Goal: Information Seeking & Learning: Learn about a topic

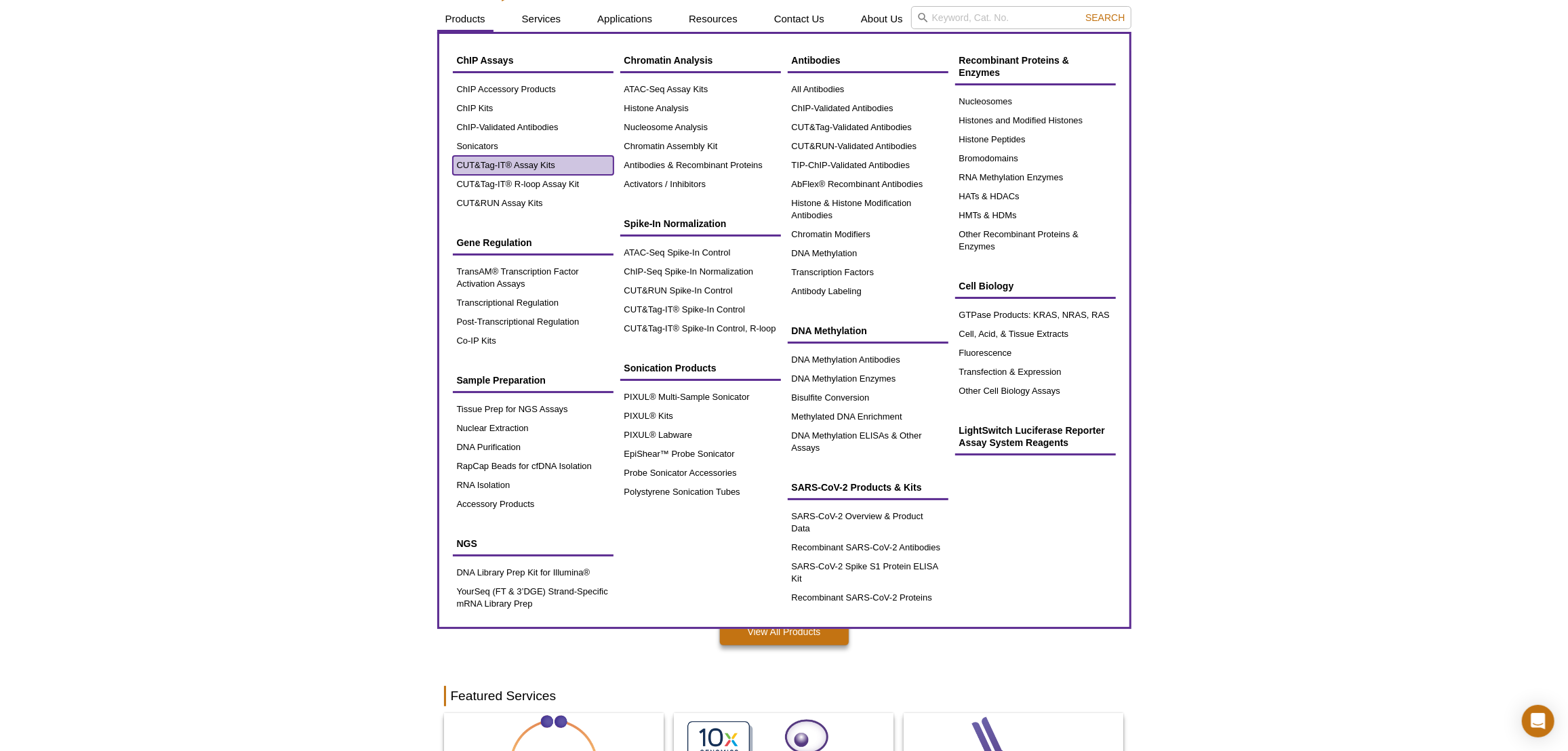
click at [460, 159] on link "CUT&Tag-IT® Assay Kits" at bounding box center [533, 165] width 160 height 19
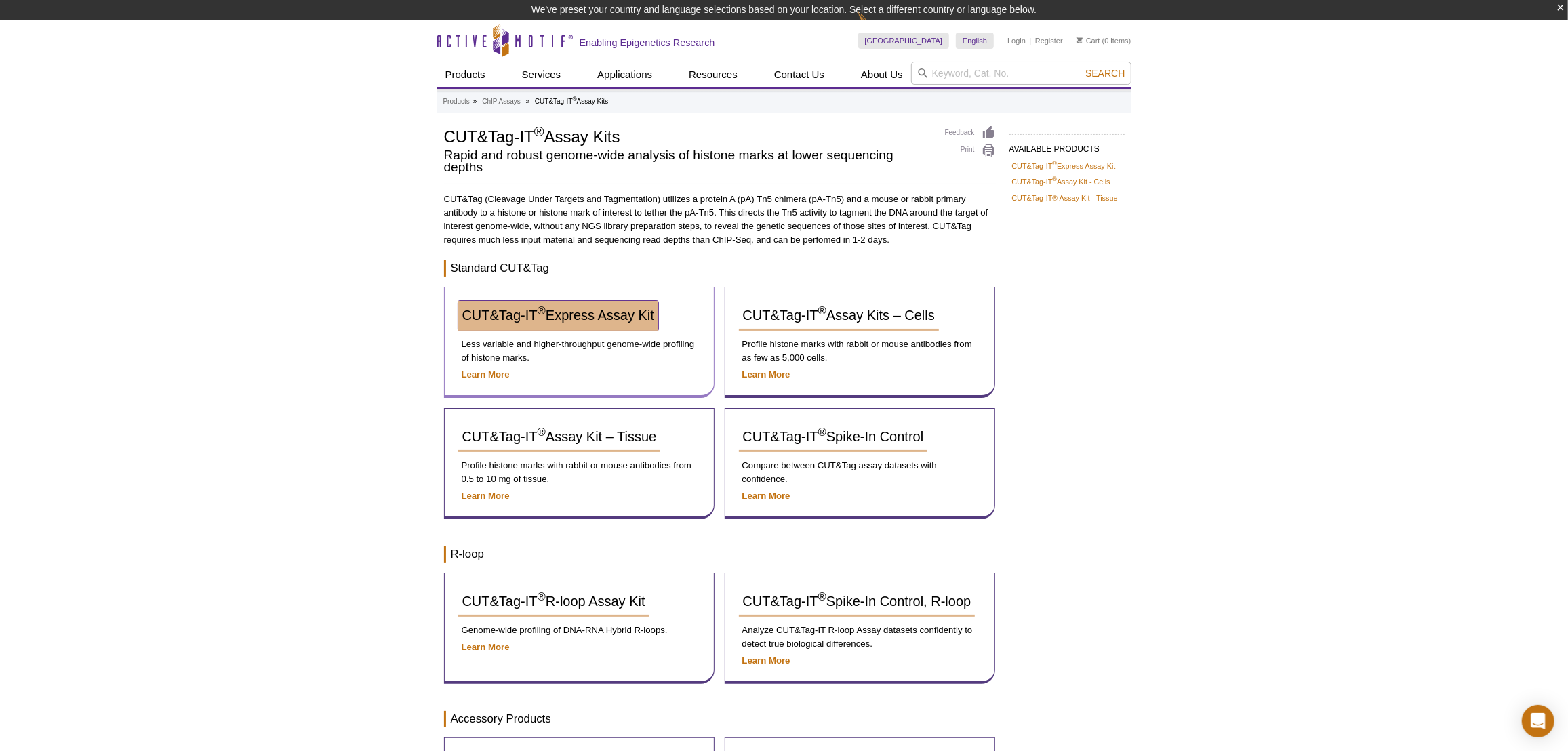
click at [584, 305] on link "CUT&Tag-IT ® Express Assay Kit" at bounding box center [558, 315] width 200 height 30
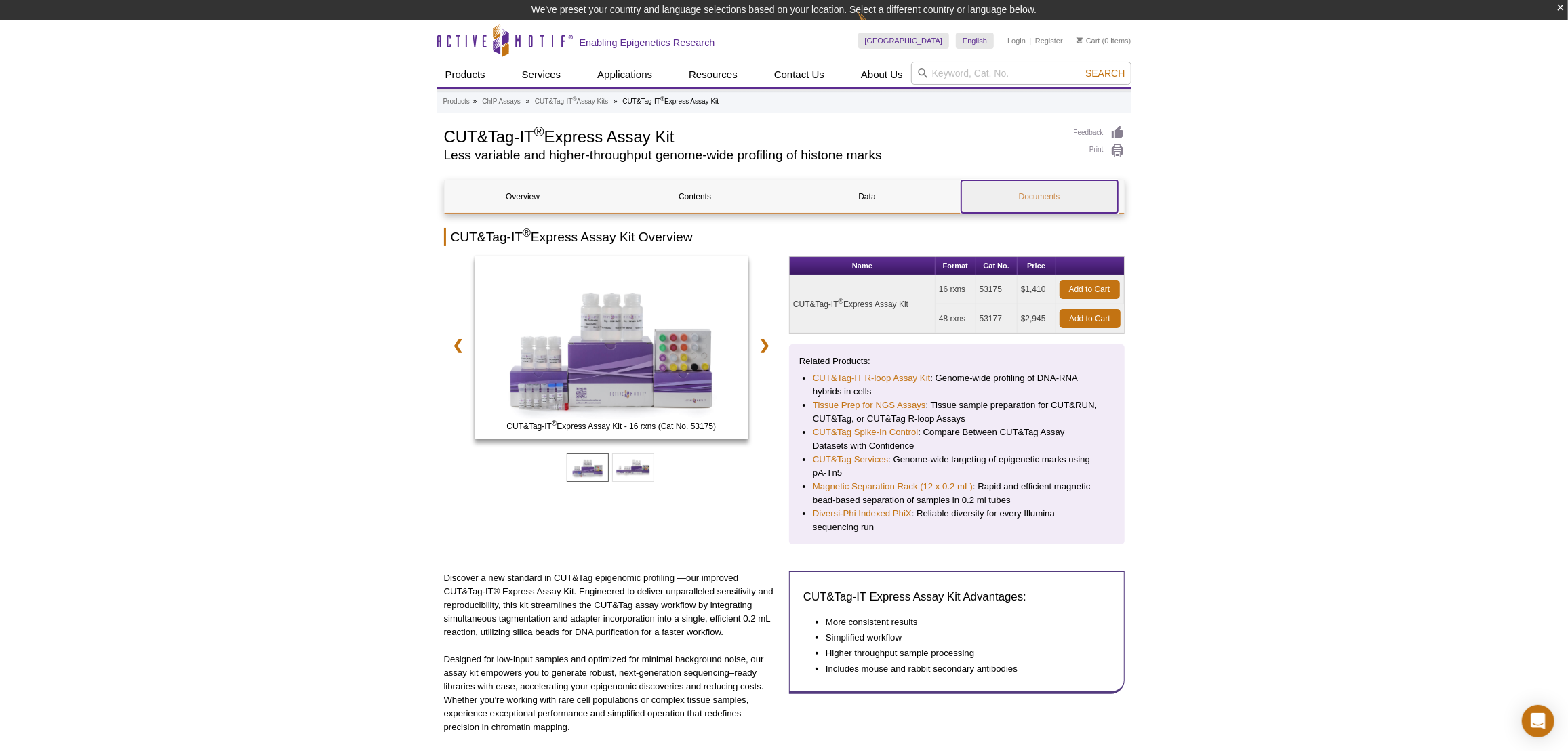
click at [1022, 201] on link "Documents" at bounding box center [1040, 196] width 157 height 33
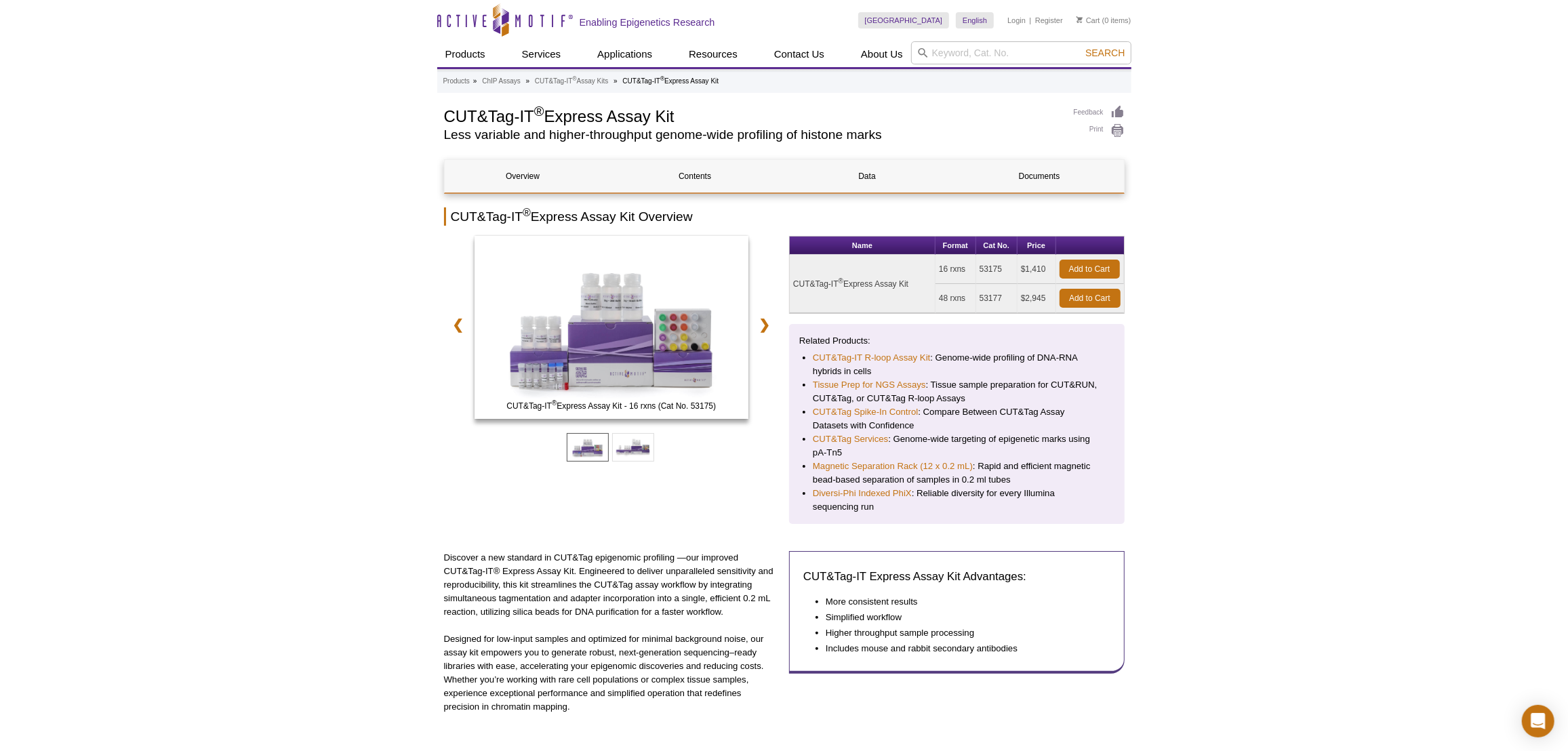
click at [988, 269] on td "53175" at bounding box center [997, 269] width 41 height 29
copy td "53175"
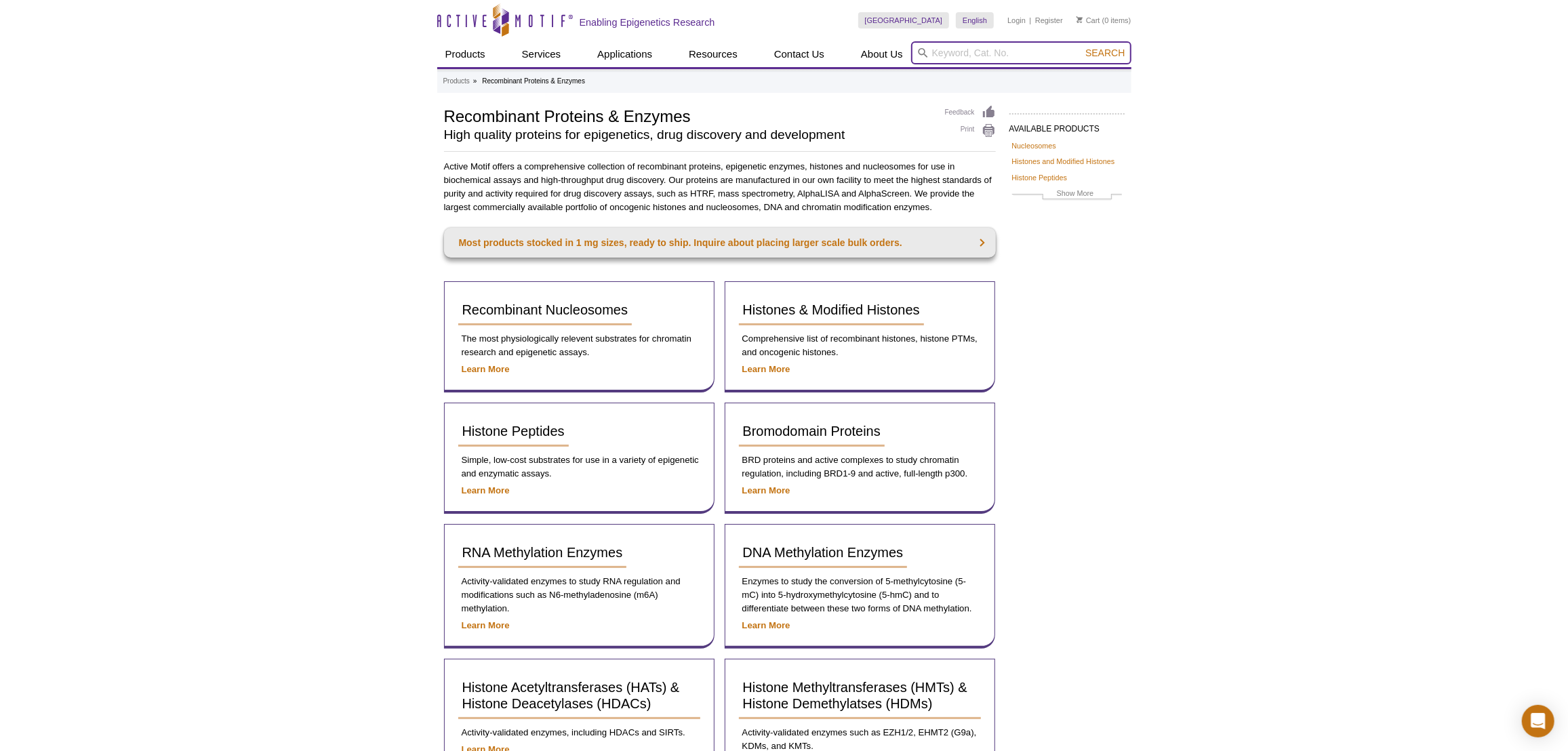
click at [937, 53] on input "search" at bounding box center [1021, 52] width 220 height 23
type input "35150"
click at [1082, 47] on button "Search" at bounding box center [1105, 53] width 47 height 12
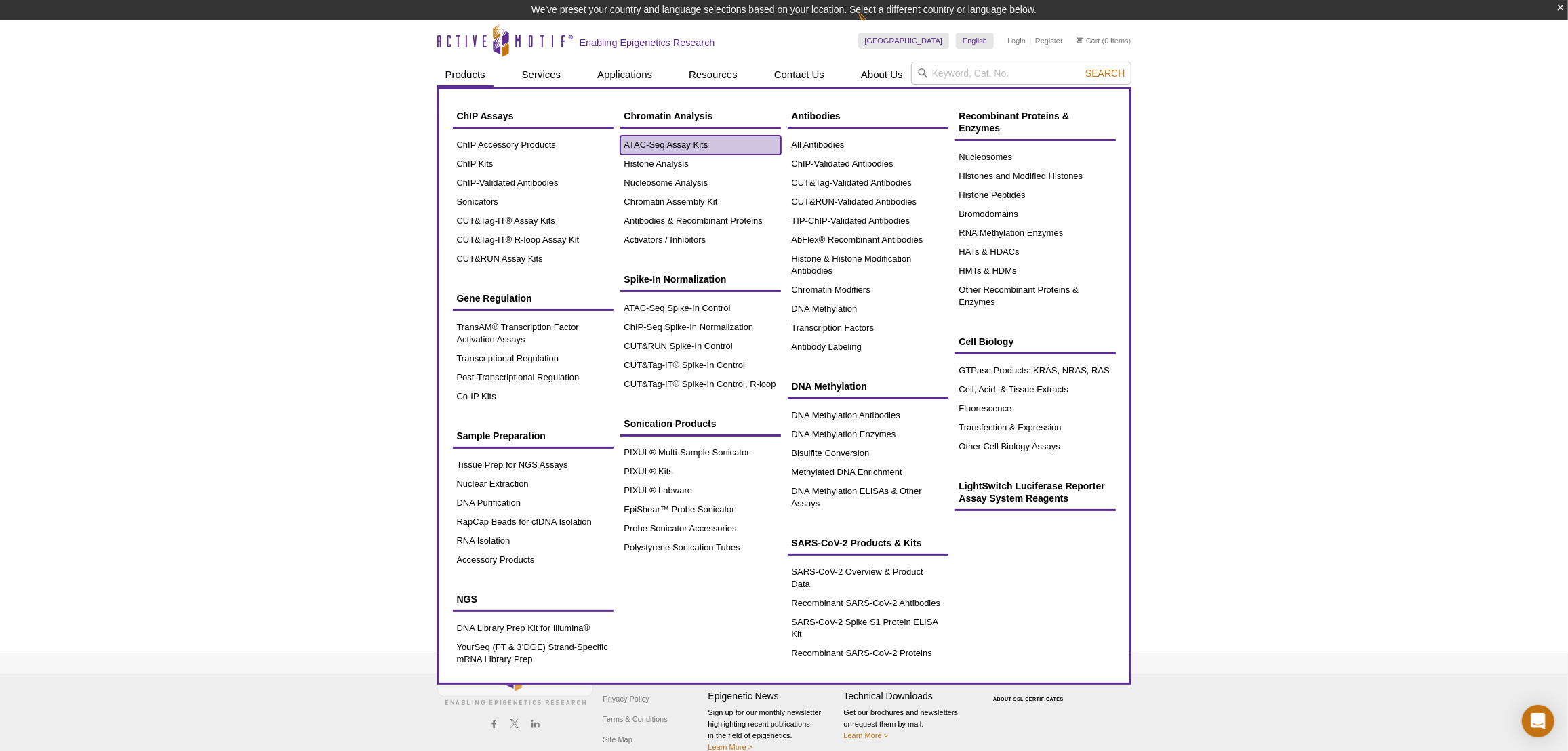
click at [639, 147] on link "ATAC-Seq Assay Kits" at bounding box center [700, 145] width 160 height 19
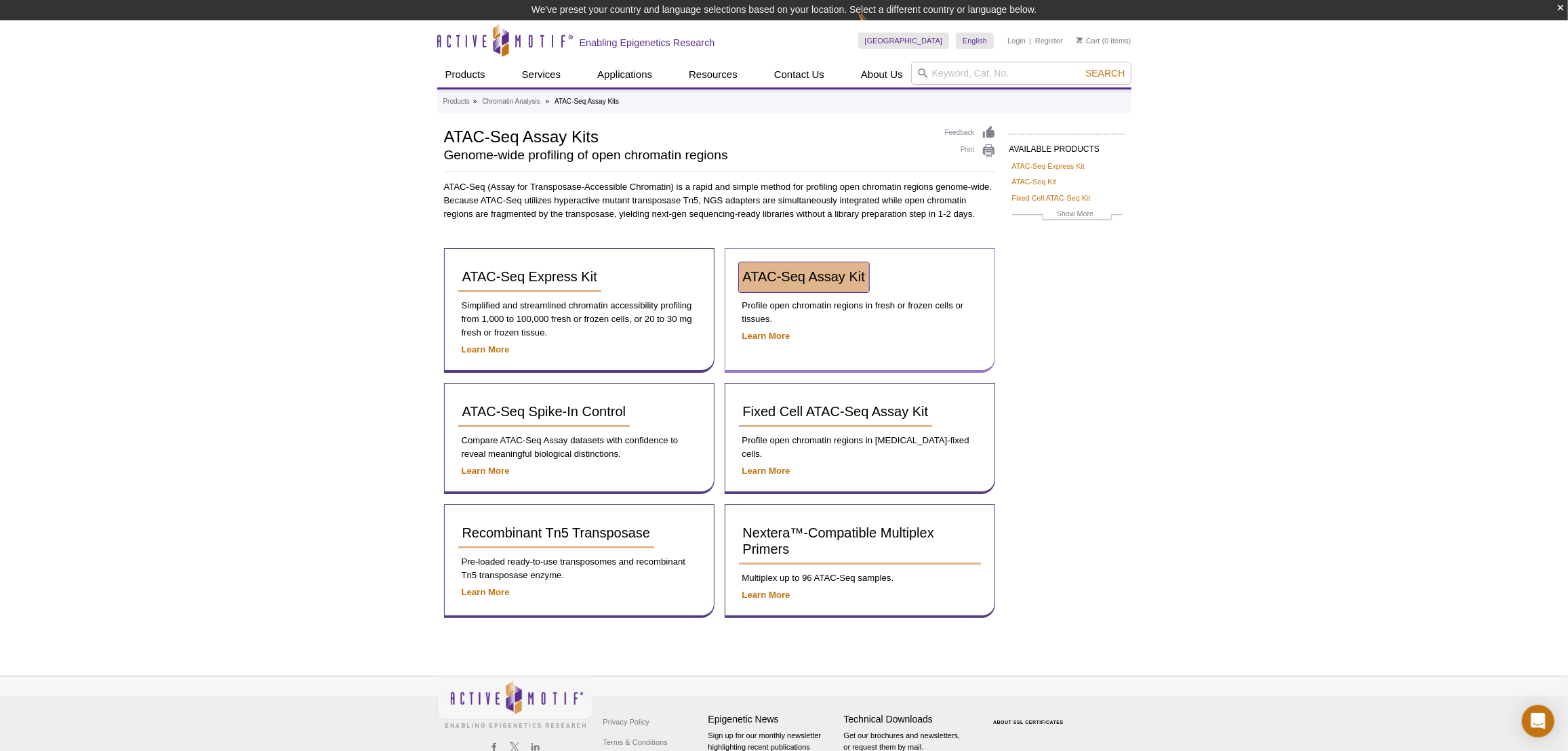
click at [793, 277] on span "ATAC-Seq Assay Kit" at bounding box center [804, 276] width 122 height 15
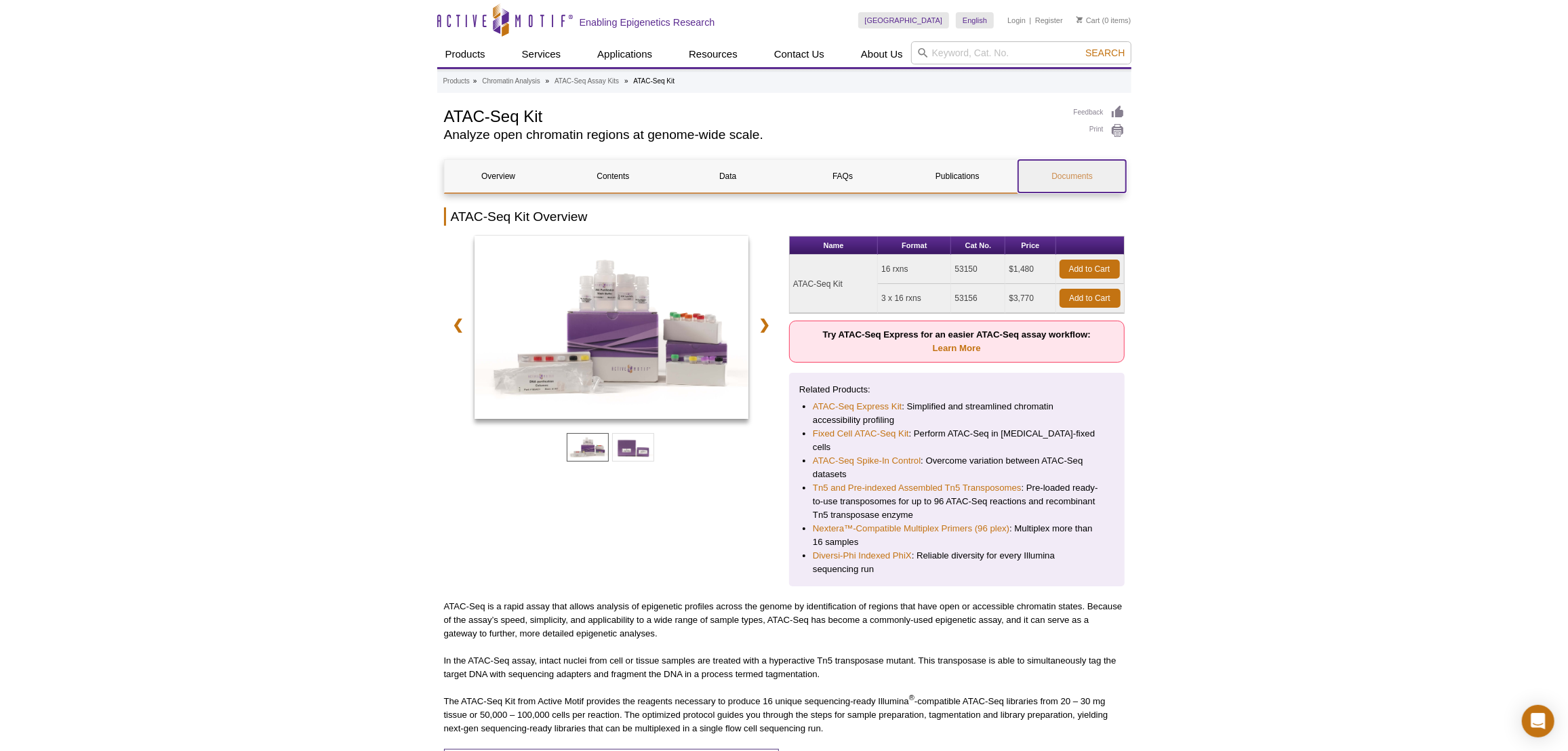
click at [1064, 186] on link "Documents" at bounding box center [1072, 177] width 108 height 33
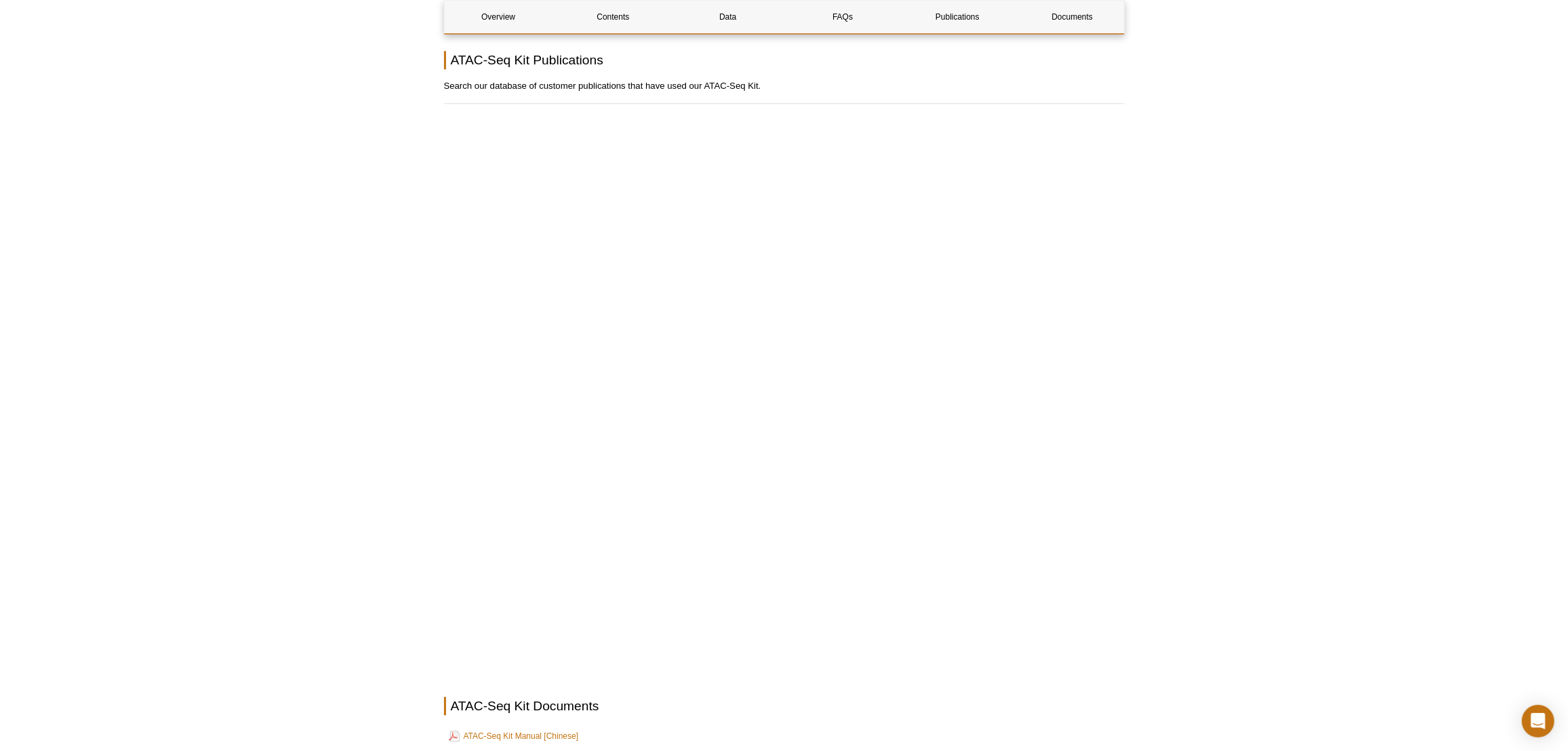
scroll to position [3387, 0]
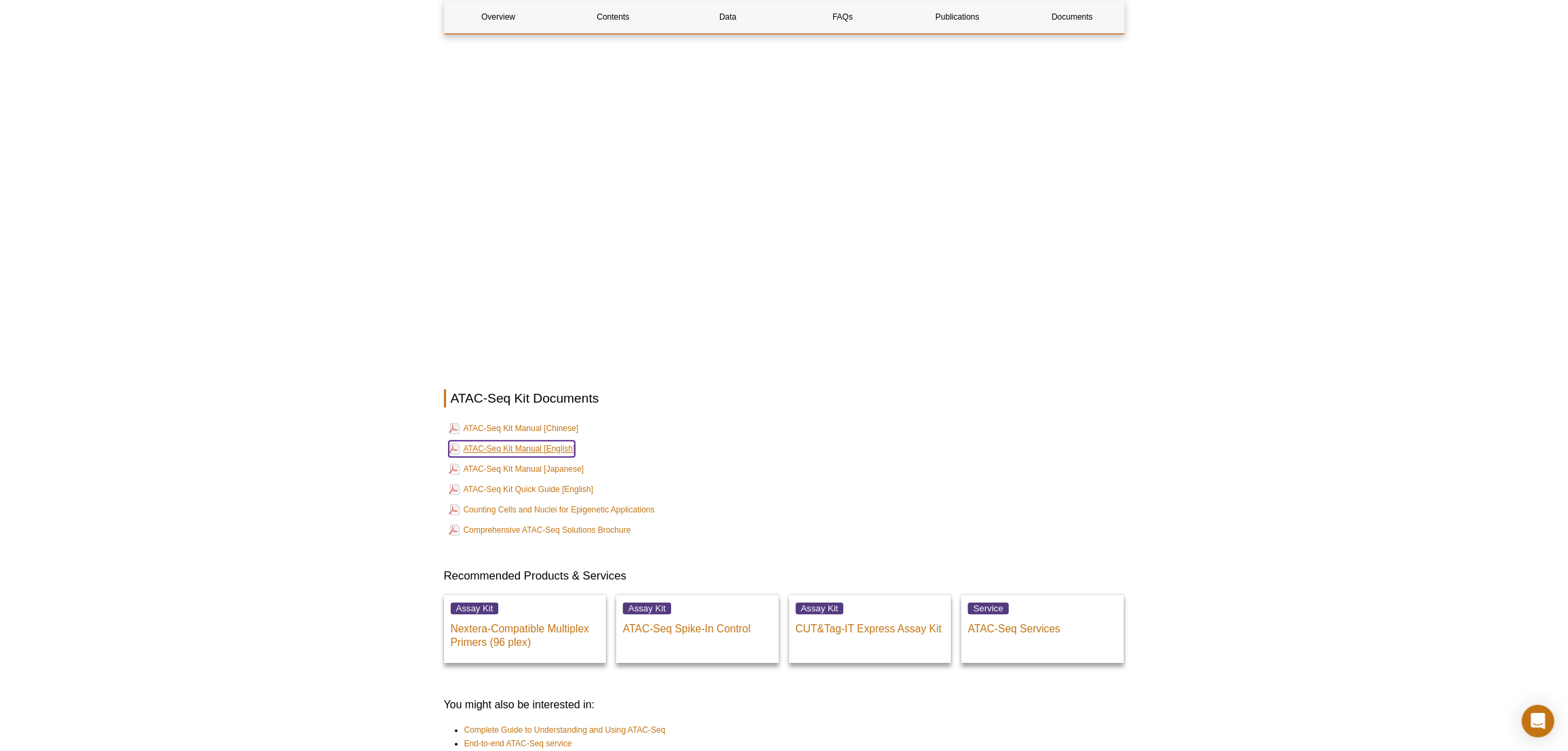
click at [553, 441] on link "ATAC-Seq Kit Manual [English]" at bounding box center [512, 448] width 127 height 16
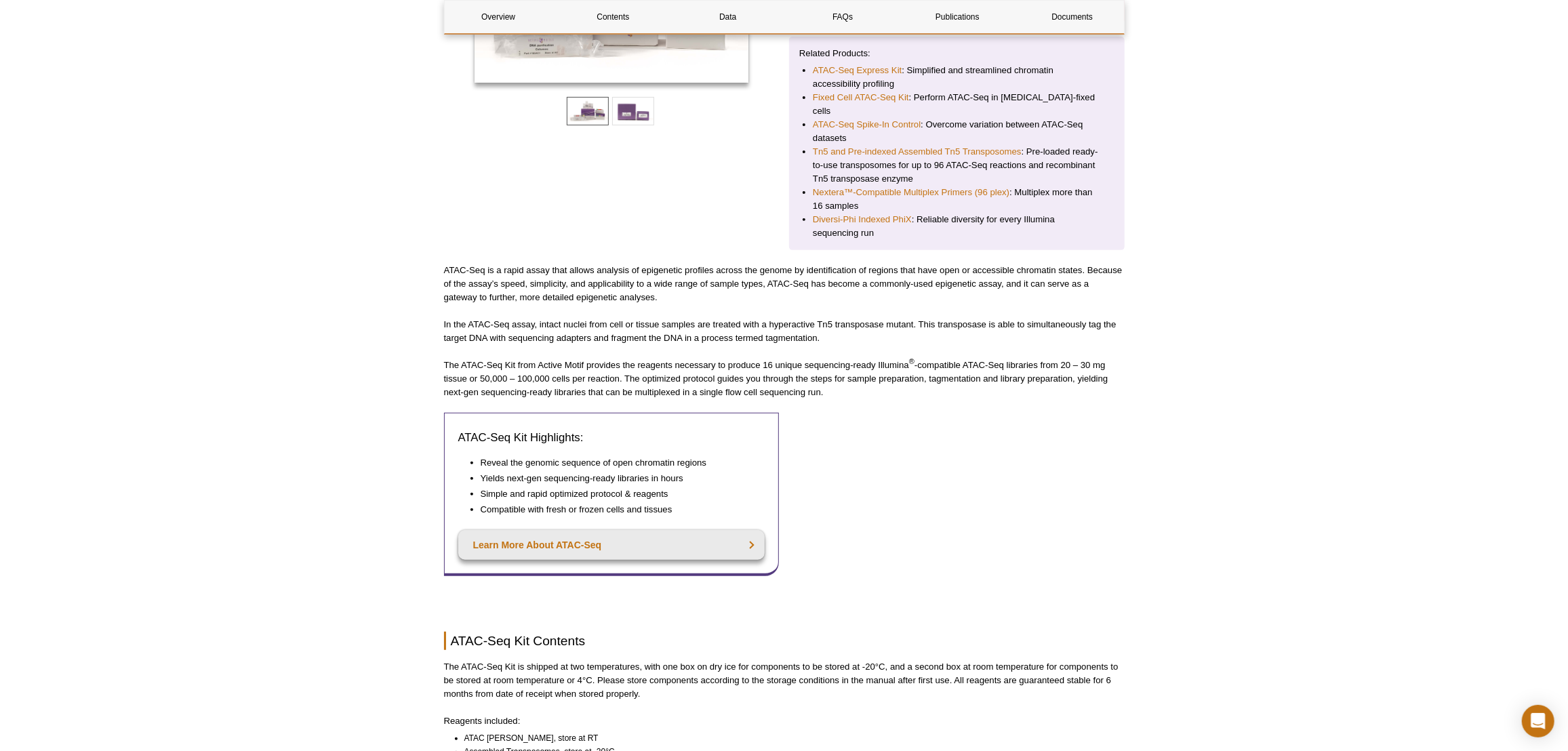
scroll to position [0, 0]
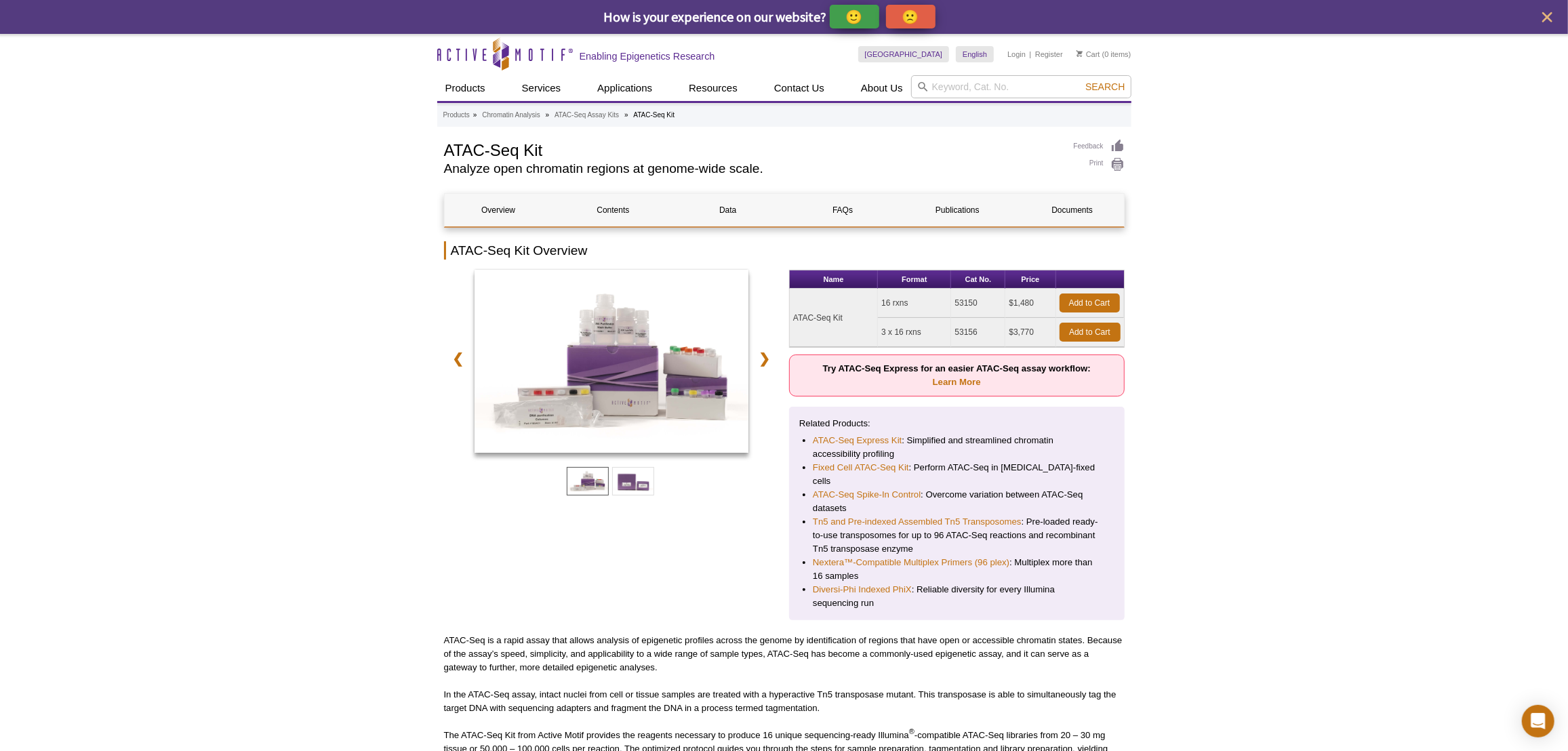
click at [971, 300] on td "53150" at bounding box center [978, 303] width 54 height 29
copy td "53150"
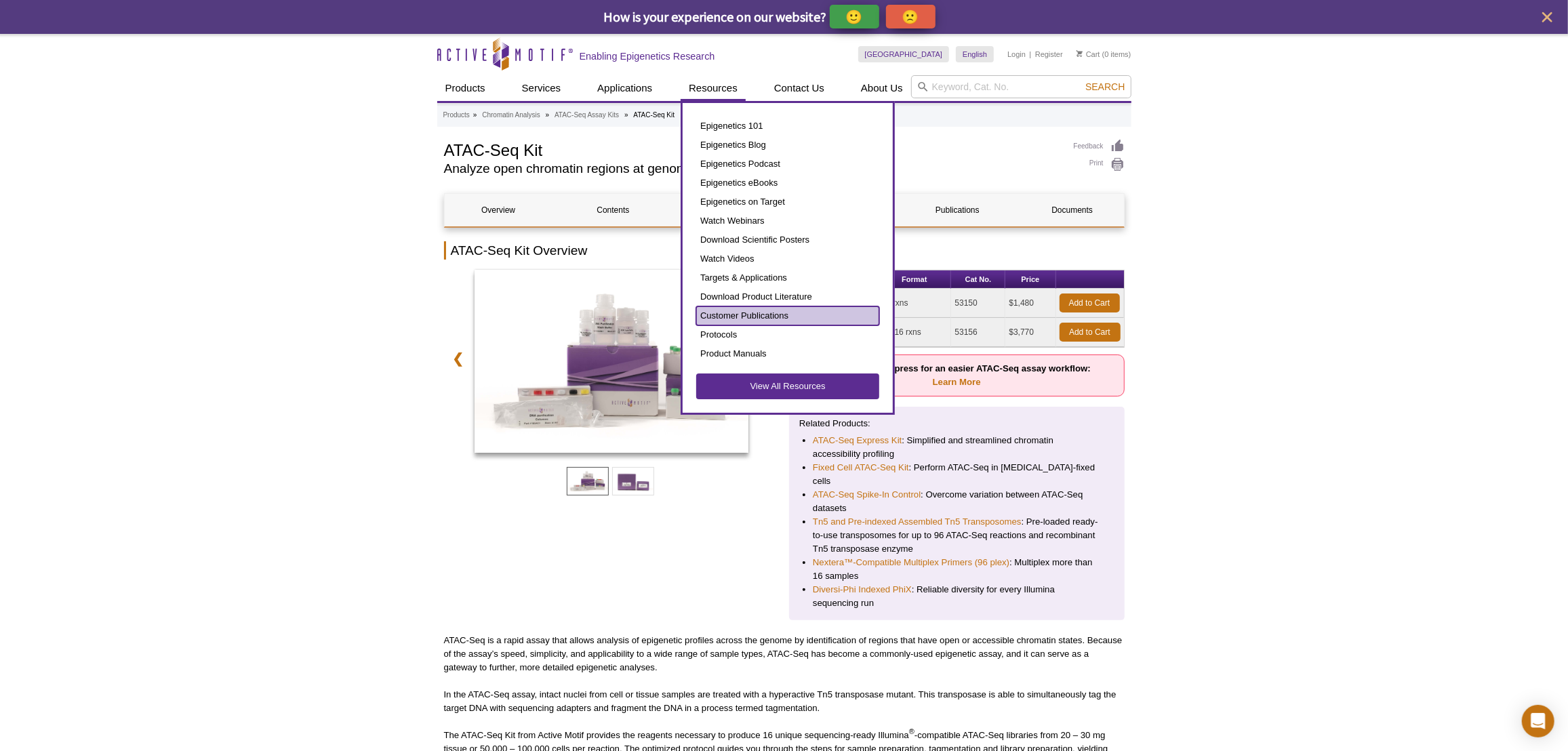
click at [743, 313] on link "Customer Publications" at bounding box center [787, 315] width 183 height 19
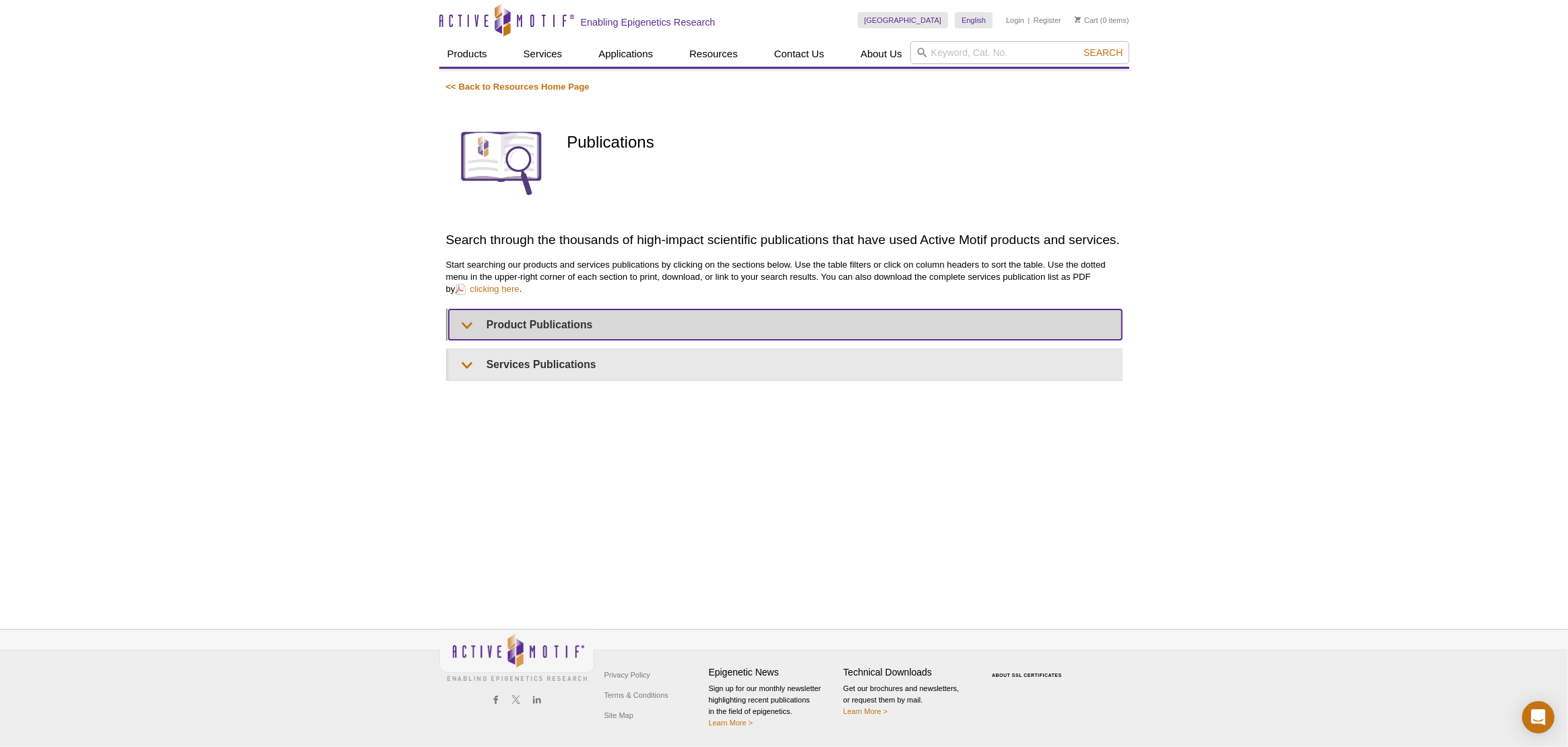
click at [626, 335] on summary "Product Publications" at bounding box center [785, 325] width 674 height 31
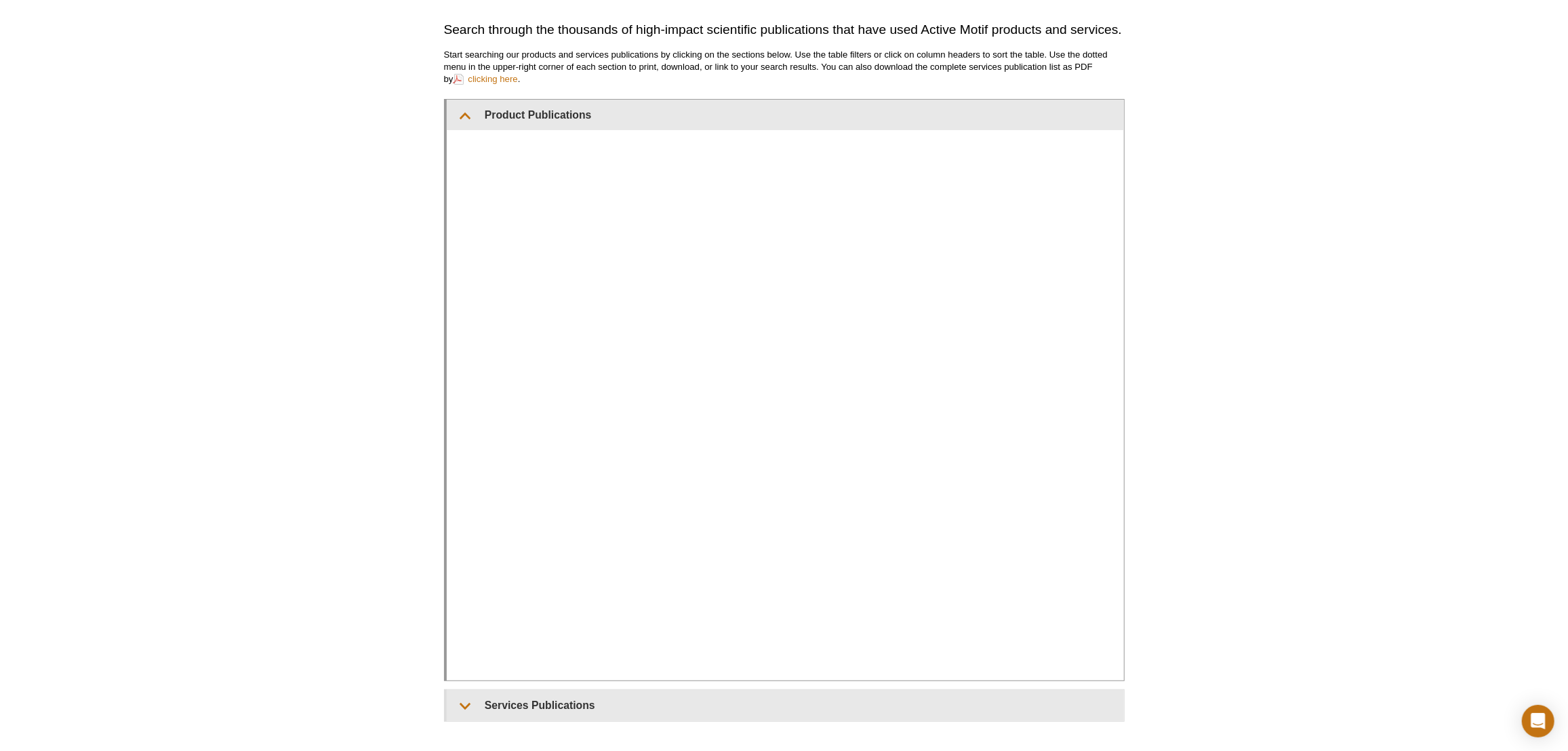
scroll to position [246, 0]
click at [327, 278] on div "Active Motif Logo Enabling Epigenetics Research 0 Search Skip to content Active…" at bounding box center [784, 333] width 1568 height 1091
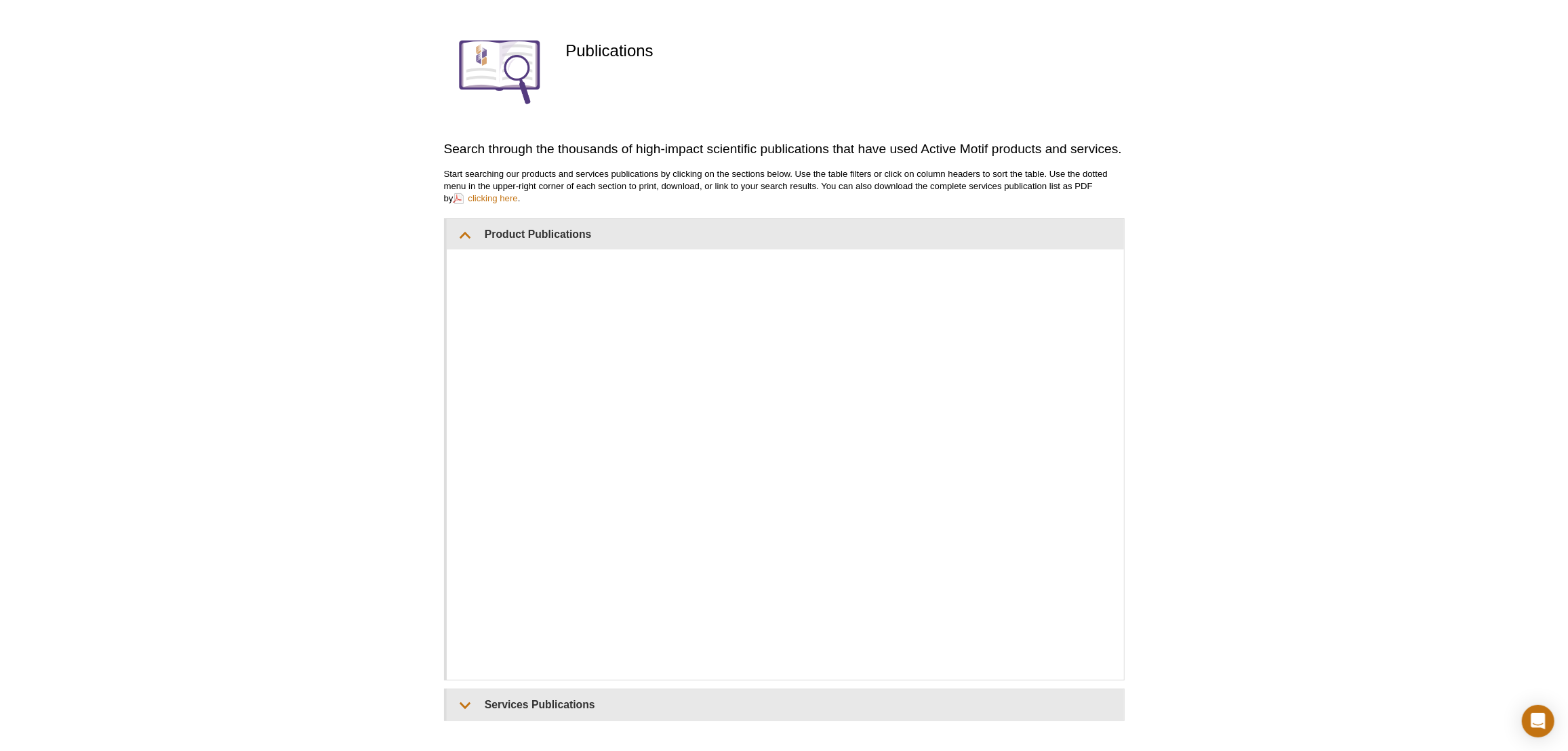
scroll to position [0, 0]
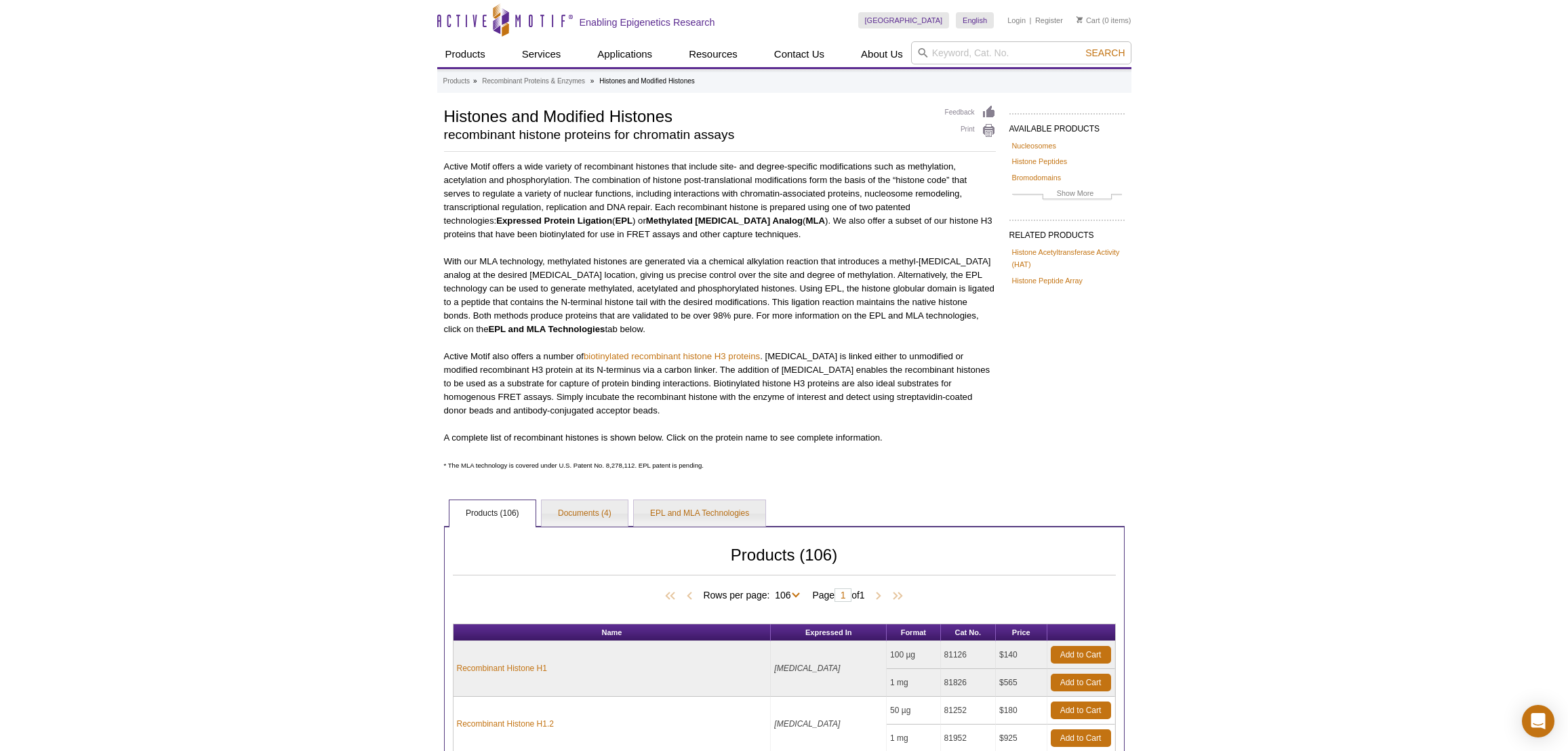
select select "106"
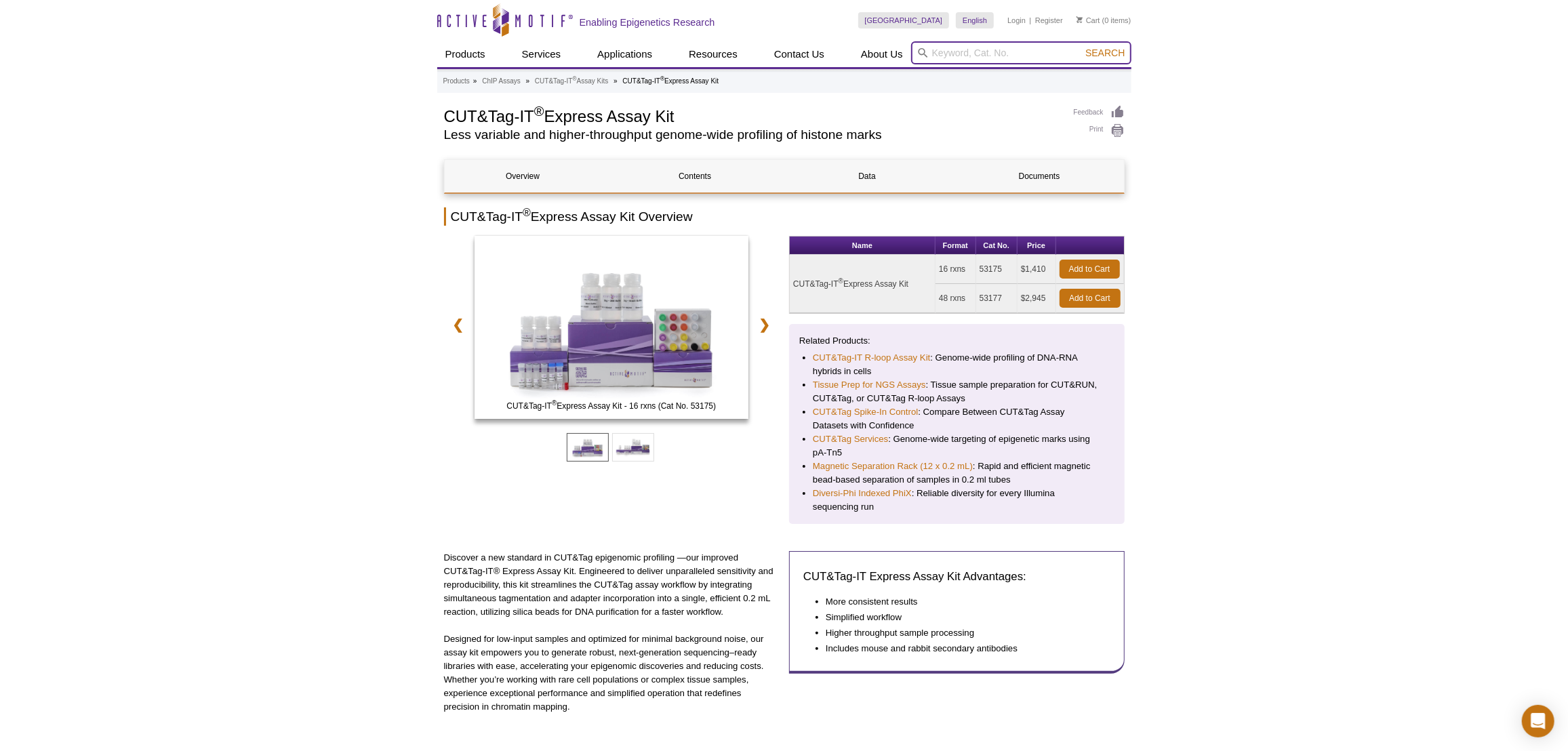
click at [974, 44] on input "search" at bounding box center [1021, 52] width 220 height 23
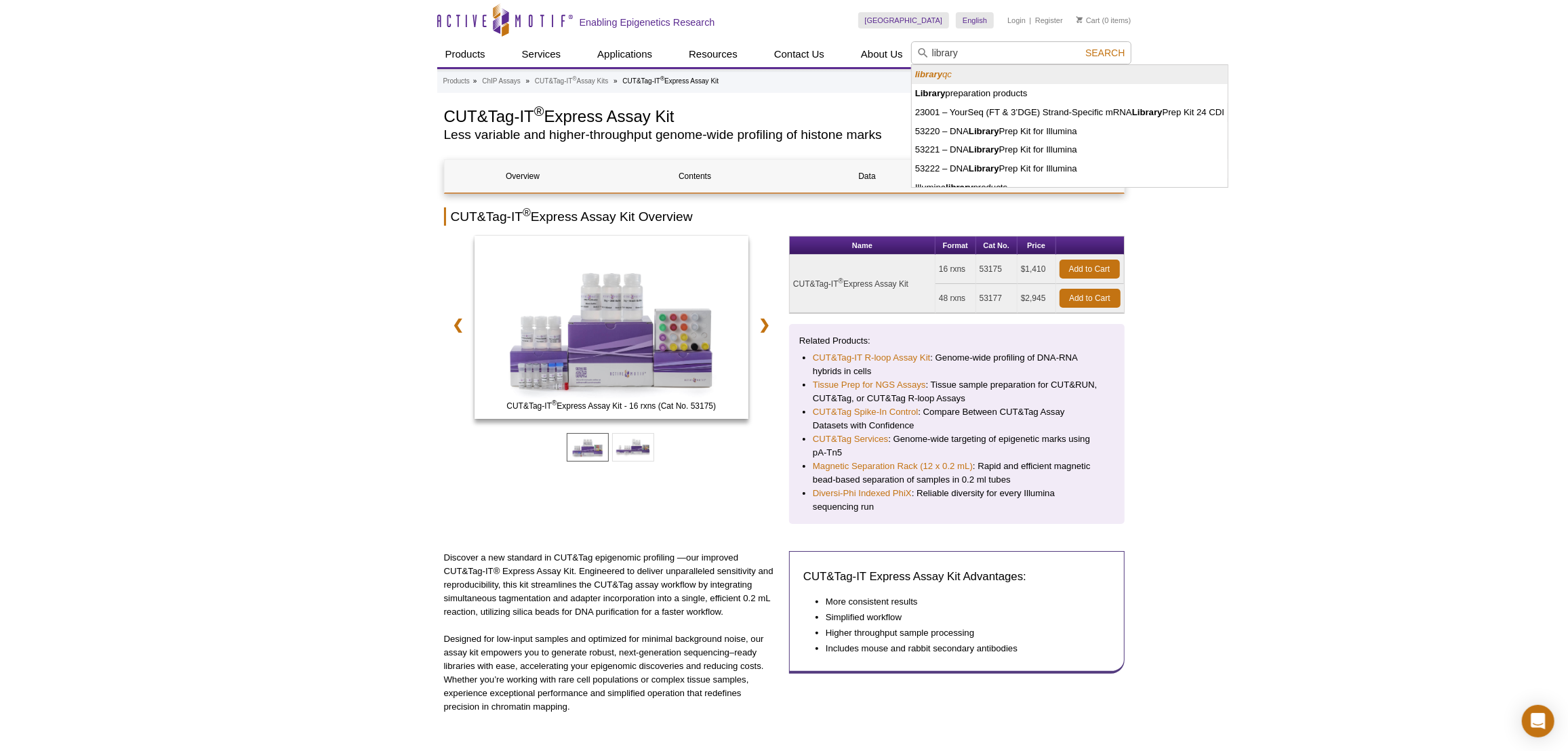
click at [958, 69] on li "library qc" at bounding box center [1070, 75] width 316 height 19
type input "library qc"
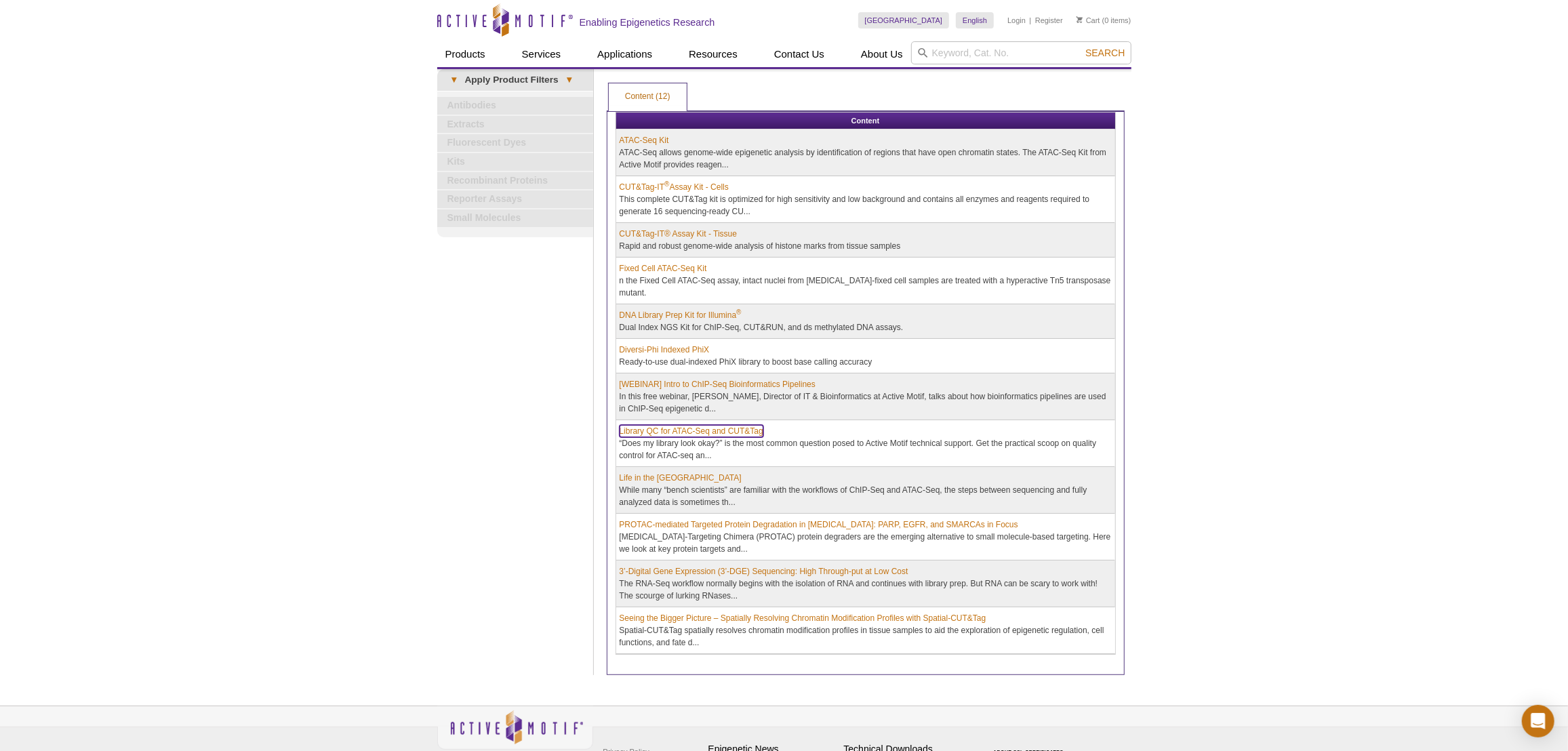
click at [694, 425] on link "Library QC for ATAC-Seq and CUT&Tag" at bounding box center [691, 431] width 144 height 12
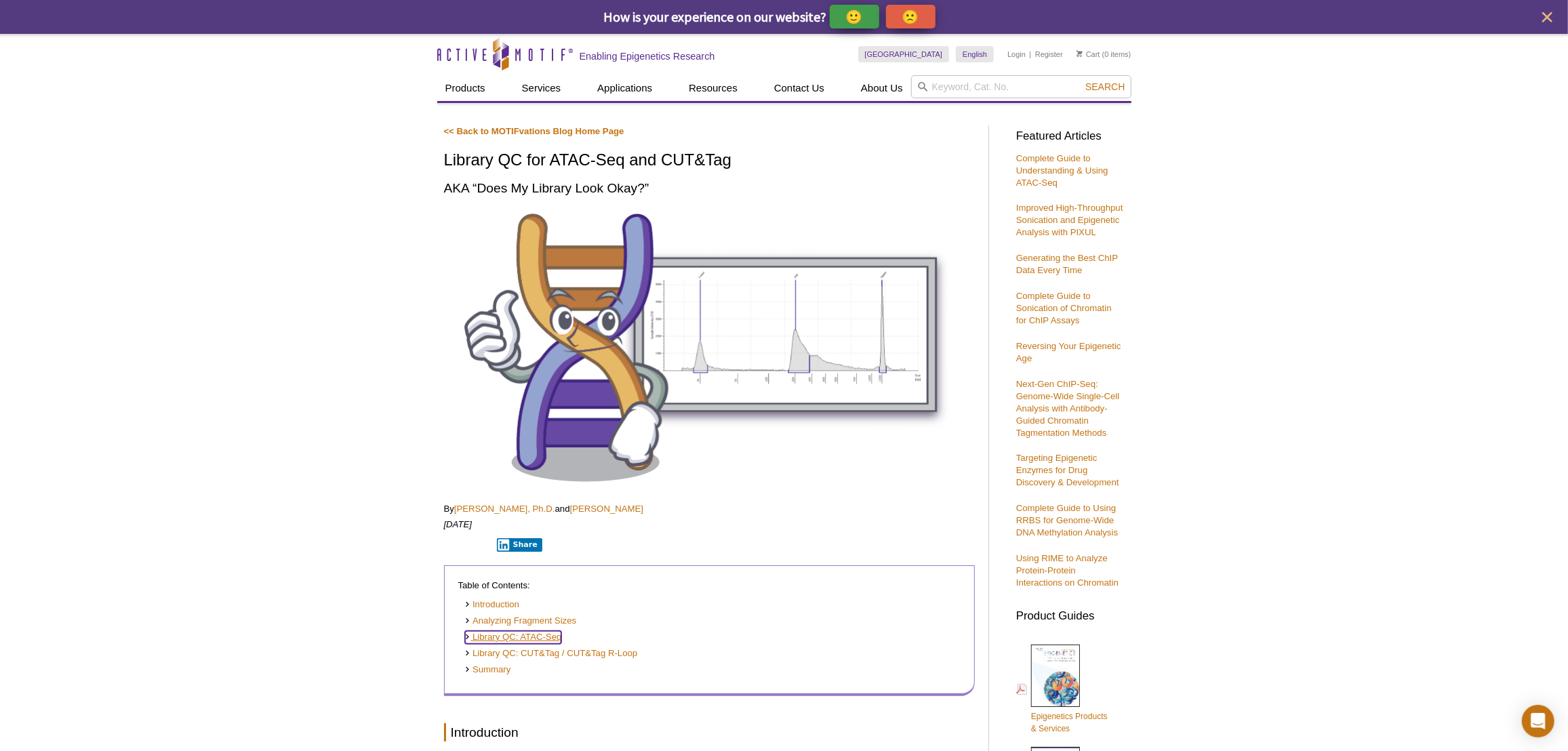
click at [543, 639] on link "Library QC: ATAC-Seq" at bounding box center [513, 637] width 97 height 13
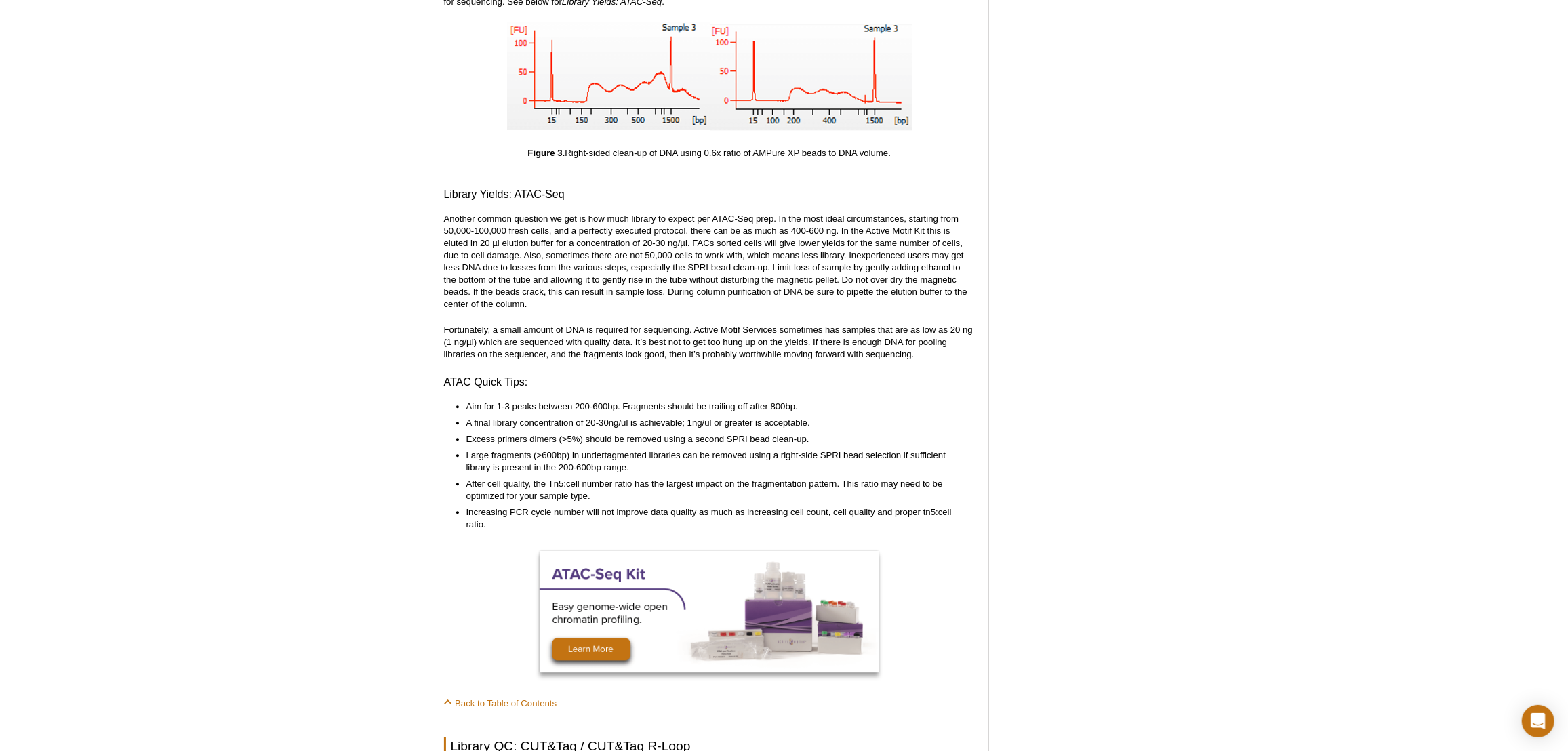
scroll to position [3042, 0]
